Goal: Transaction & Acquisition: Obtain resource

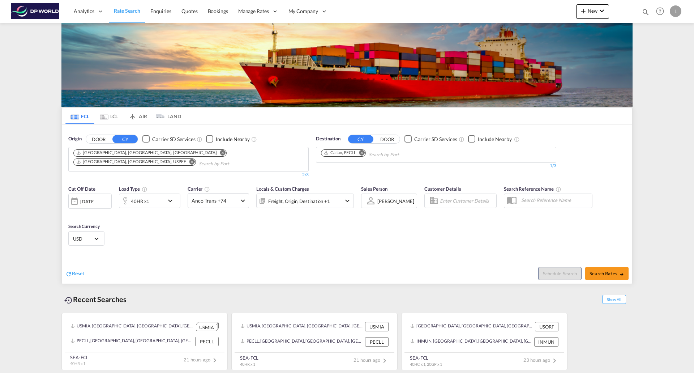
click at [220, 154] on md-icon "Remove" at bounding box center [222, 152] width 5 height 5
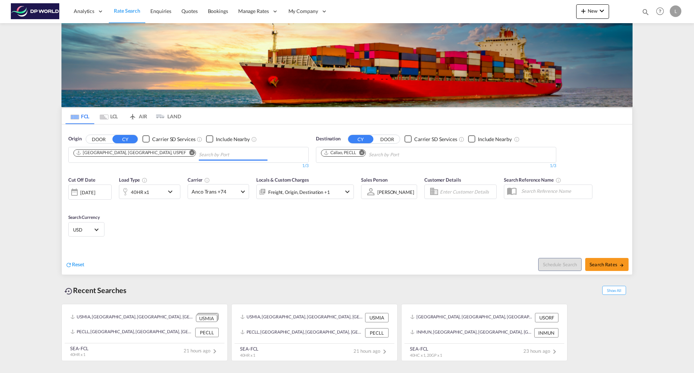
click at [189, 154] on md-icon "Remove" at bounding box center [191, 152] width 5 height 5
click at [142, 154] on input "Chips input." at bounding box center [107, 155] width 69 height 12
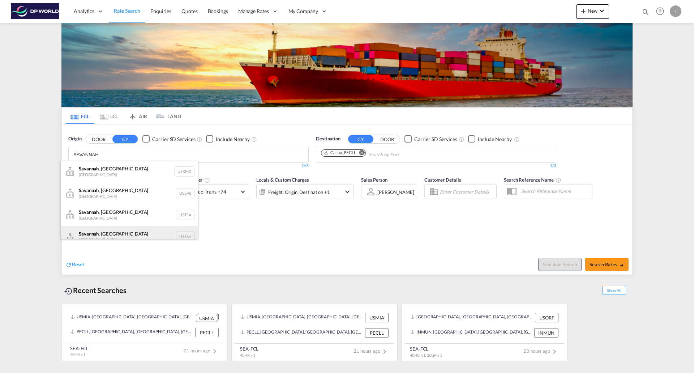
type input "SAVANNAH"
click at [94, 231] on div "[GEOGRAPHIC_DATA] , [GEOGRAPHIC_DATA] [GEOGRAPHIC_DATA] USSAV" at bounding box center [129, 237] width 137 height 22
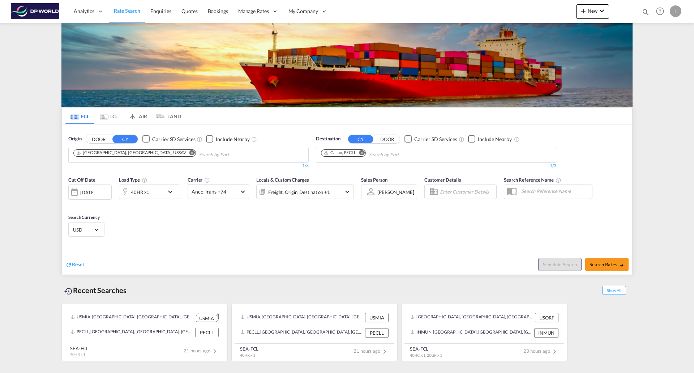
click at [363, 152] on md-icon "Remove" at bounding box center [361, 152] width 5 height 5
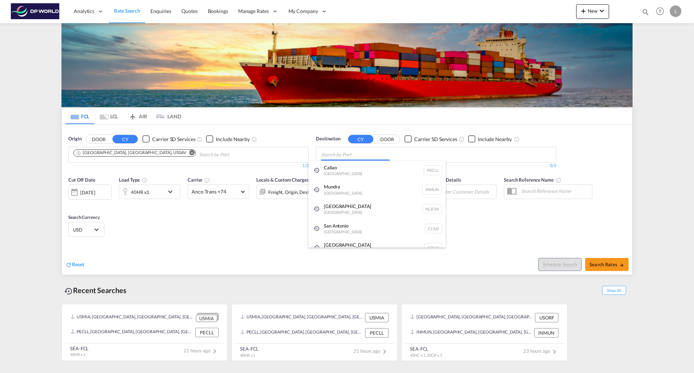
click at [354, 153] on body "Analytics Reports Dashboard Rate Search Enquiries Quotes Bookings" at bounding box center [347, 186] width 694 height 373
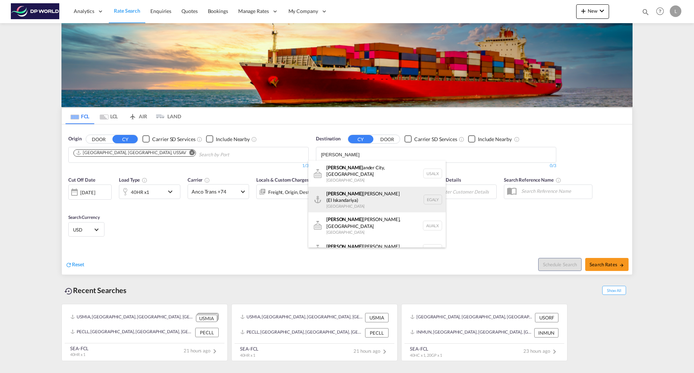
type input "[PERSON_NAME]"
click at [339, 194] on div "[PERSON_NAME] ([PERSON_NAME]) [GEOGRAPHIC_DATA] EGALY" at bounding box center [376, 200] width 137 height 26
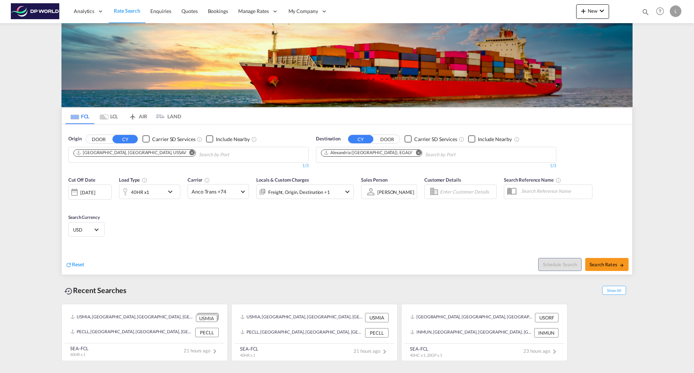
click at [170, 191] on md-icon "icon-chevron-down" at bounding box center [172, 191] width 12 height 9
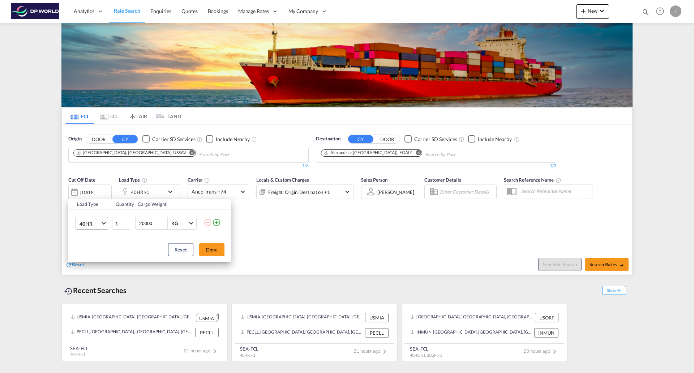
click at [101, 222] on md-select-value "40HR" at bounding box center [93, 223] width 29 height 12
click at [105, 192] on md-option "40HC" at bounding box center [98, 189] width 49 height 17
click at [205, 249] on button "Done" at bounding box center [211, 249] width 25 height 13
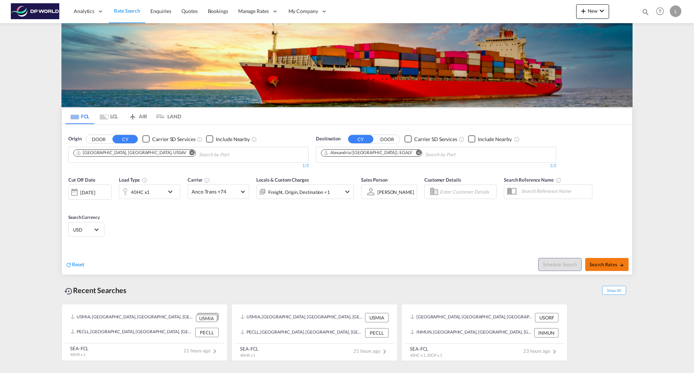
click at [607, 265] on span "Search Rates" at bounding box center [607, 264] width 35 height 6
type input "USSAV to EGALY / [DATE]"
